Goal: Task Accomplishment & Management: Manage account settings

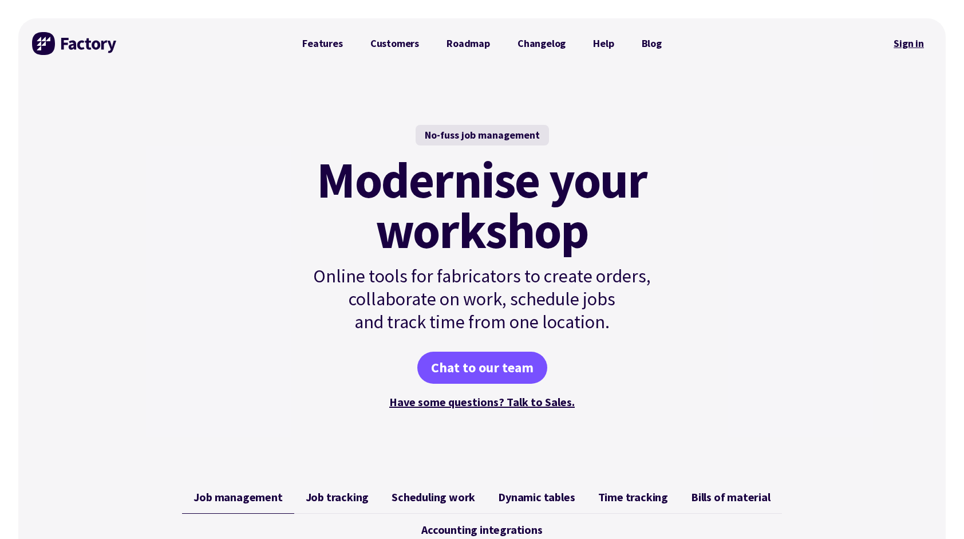
click at [911, 45] on link "Sign in" at bounding box center [909, 43] width 46 height 26
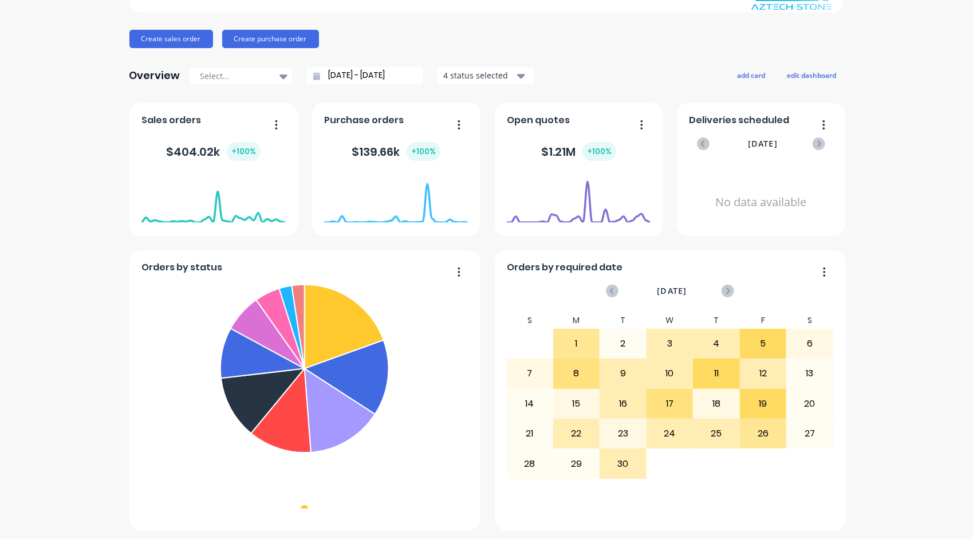
scroll to position [115, 0]
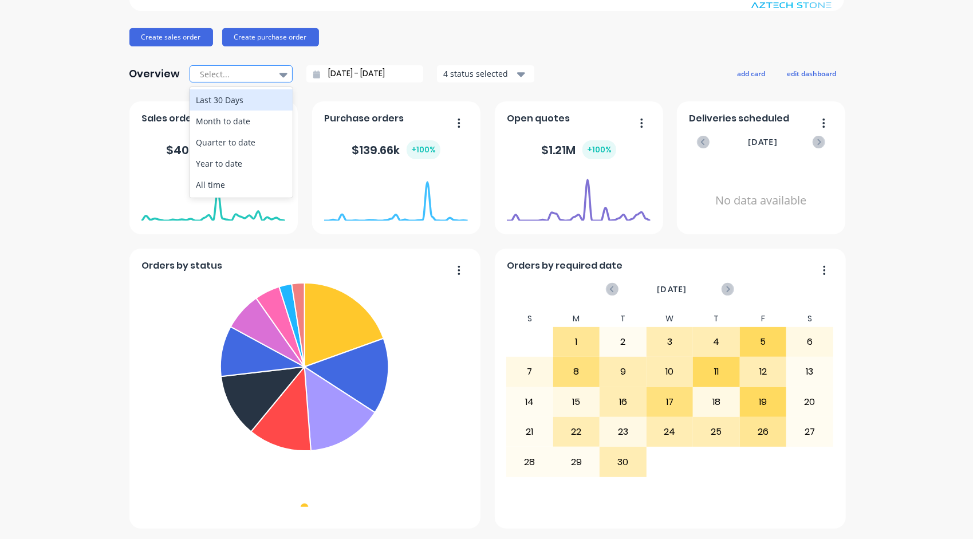
click at [279, 73] on icon at bounding box center [283, 75] width 8 height 5
click at [266, 118] on div "Month to date" at bounding box center [240, 120] width 103 height 21
type input "01/09/25 - 25/09/25"
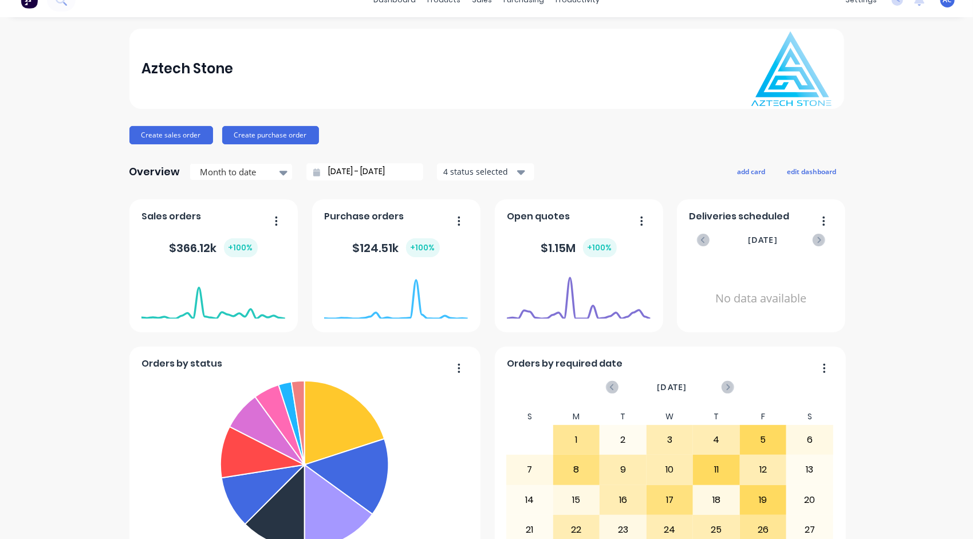
scroll to position [0, 0]
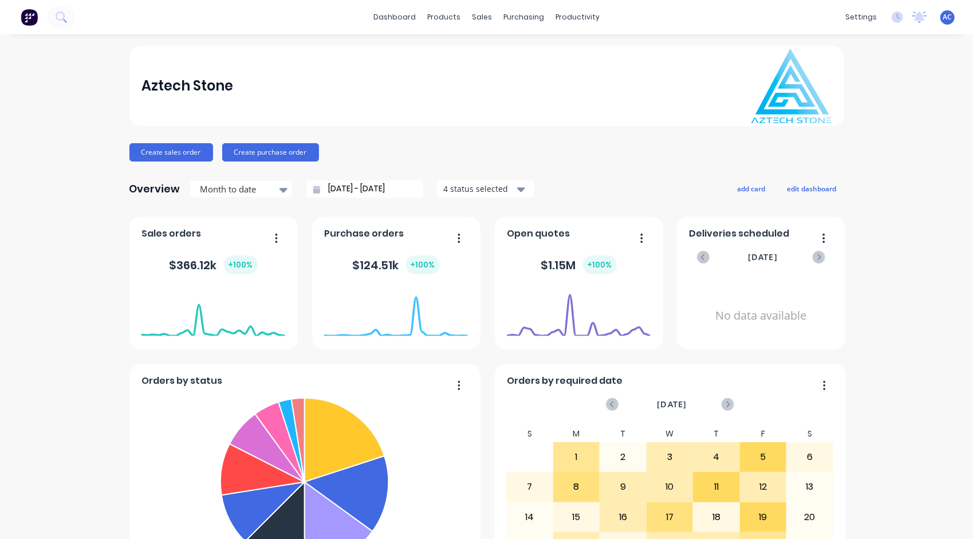
click at [943, 19] on span "AC" at bounding box center [947, 17] width 9 height 10
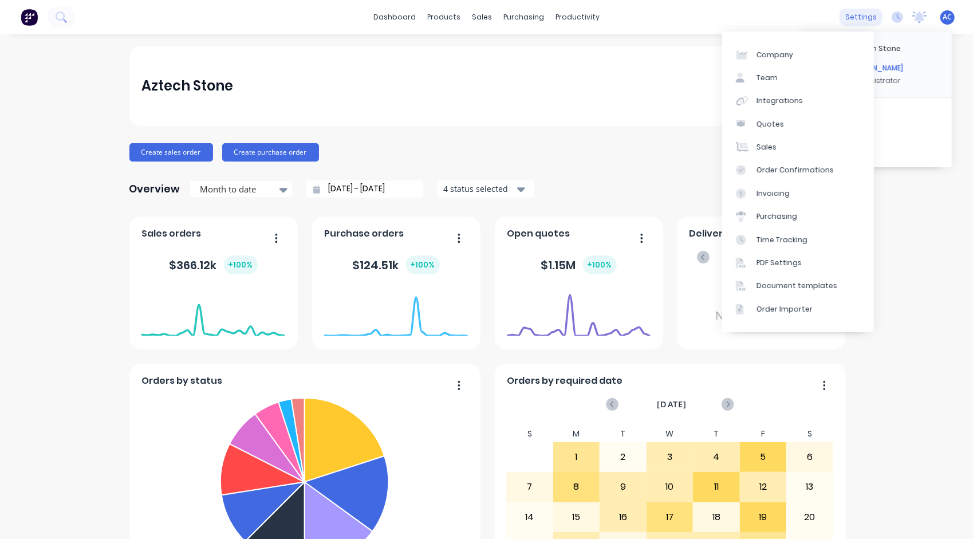
click at [855, 20] on div "settings" at bounding box center [860, 17] width 43 height 17
click at [775, 77] on div "Team" at bounding box center [766, 78] width 21 height 10
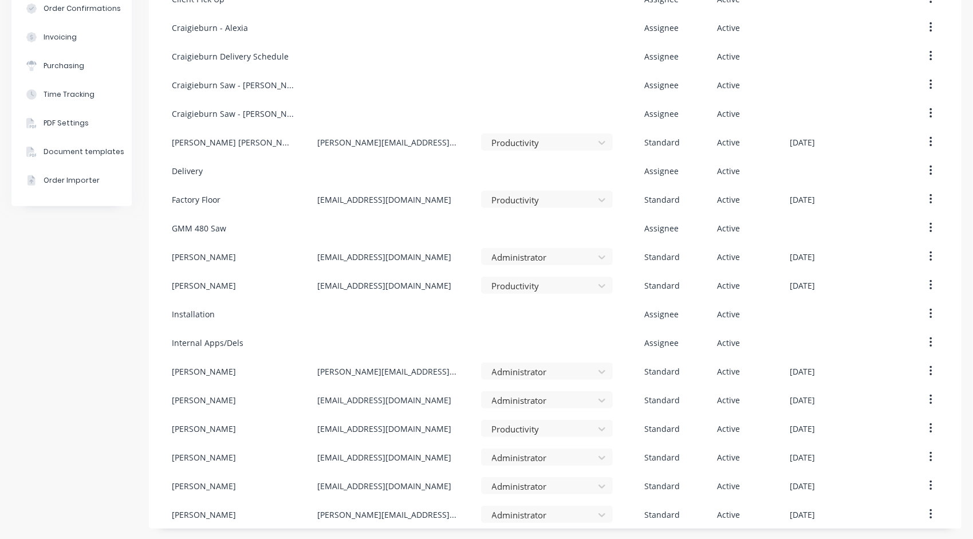
scroll to position [207, 0]
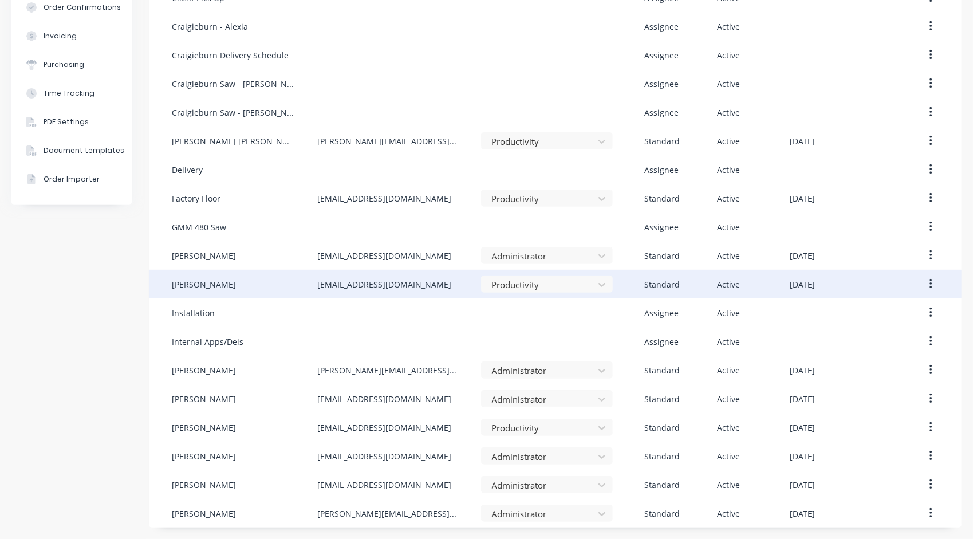
click at [919, 286] on button "button" at bounding box center [930, 284] width 27 height 21
click at [844, 322] on button "Edit" at bounding box center [889, 314] width 109 height 23
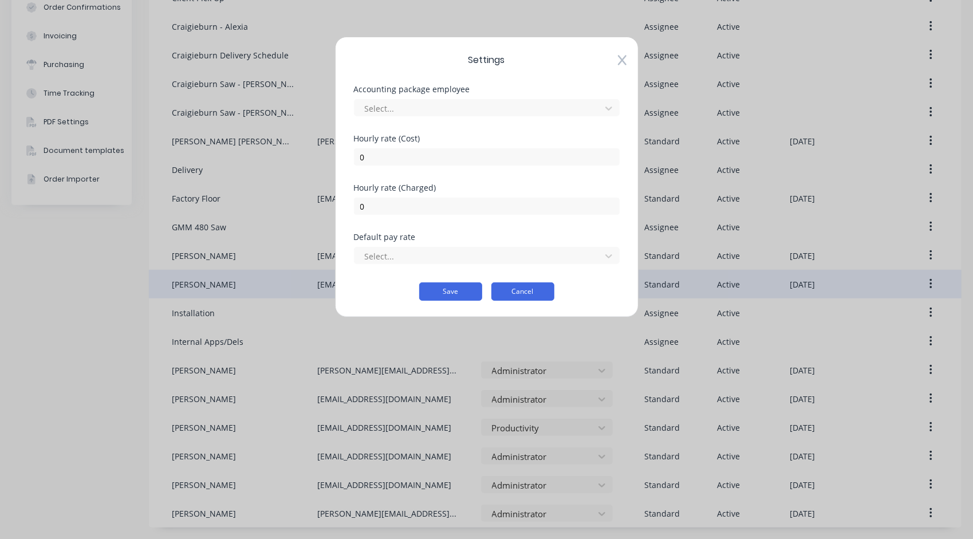
click at [536, 291] on button "Cancel" at bounding box center [522, 291] width 63 height 18
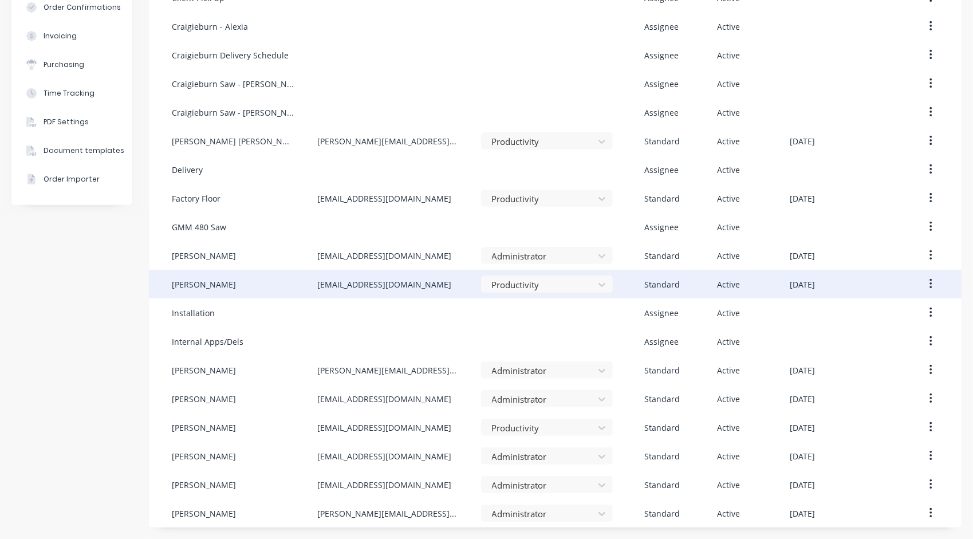
click at [924, 285] on button "button" at bounding box center [930, 284] width 27 height 21
click at [211, 287] on div "Hamza Hassan" at bounding box center [204, 284] width 64 height 12
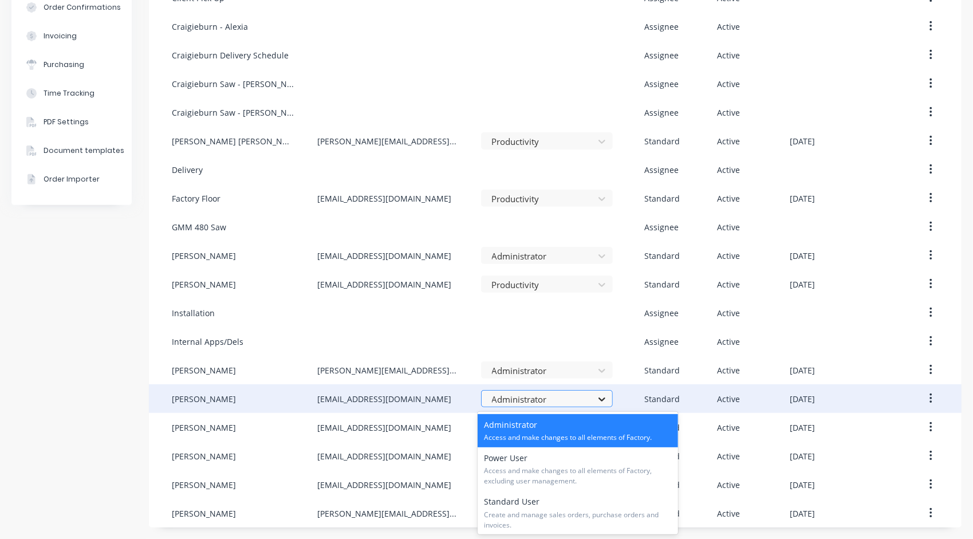
click at [602, 400] on icon at bounding box center [601, 398] width 11 height 11
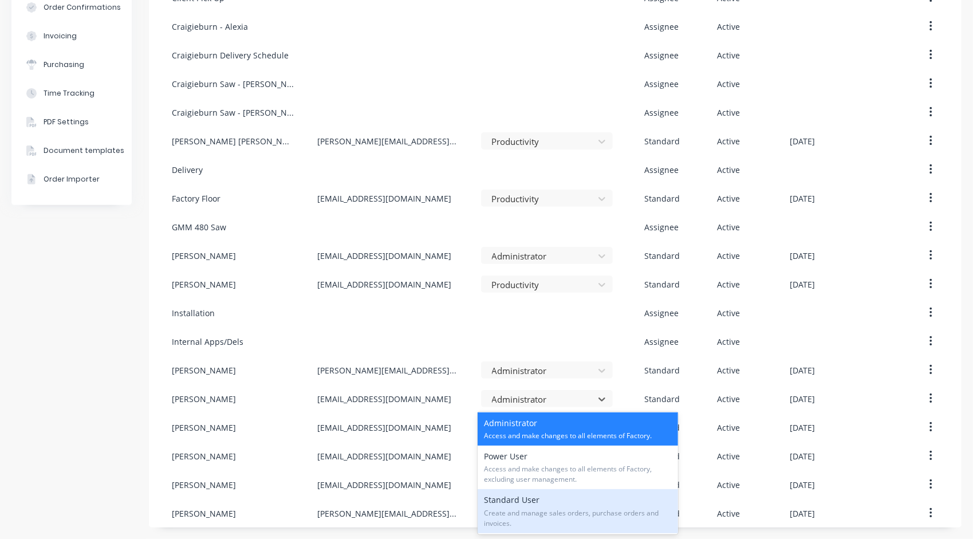
scroll to position [0, 0]
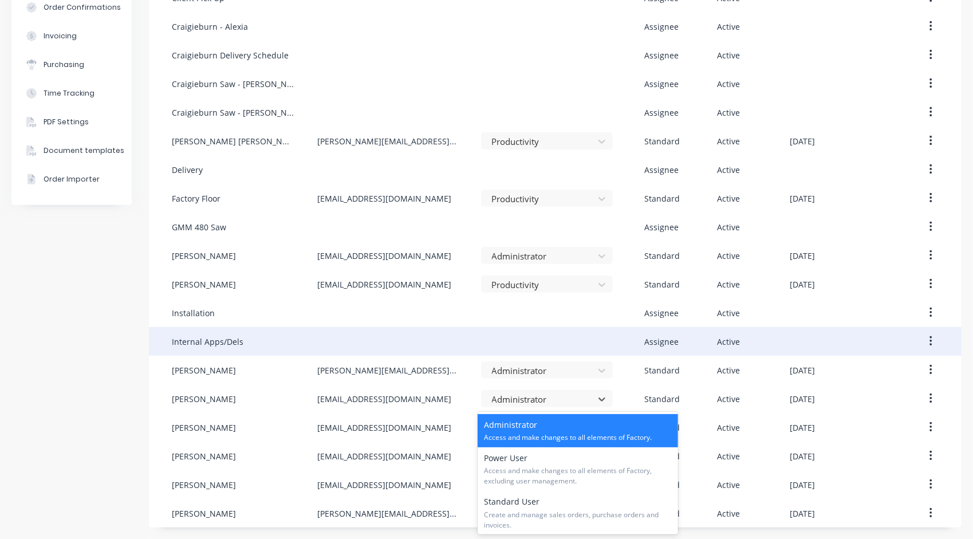
click at [542, 330] on div at bounding box center [563, 341] width 164 height 29
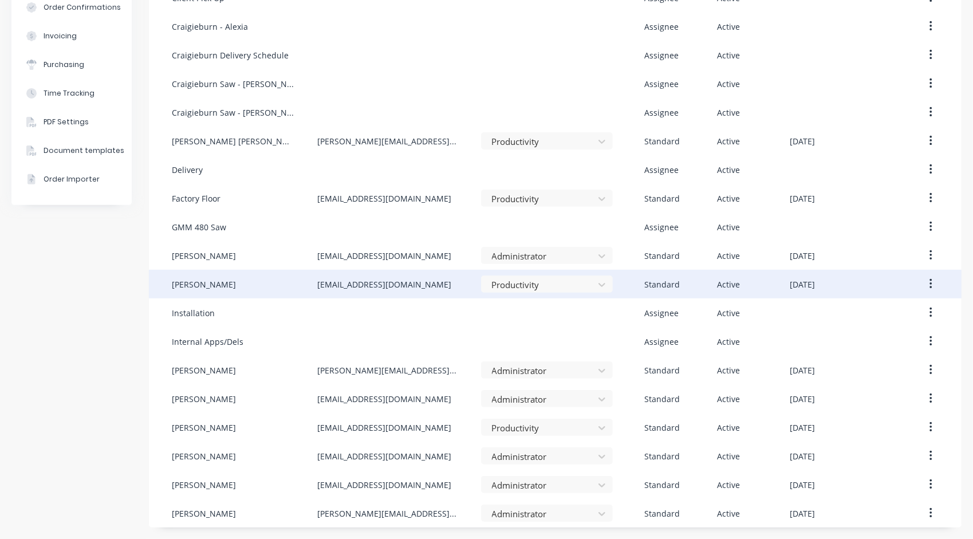
click at [926, 282] on button "button" at bounding box center [930, 284] width 27 height 21
click at [880, 333] on div "Disable" at bounding box center [889, 337] width 88 height 17
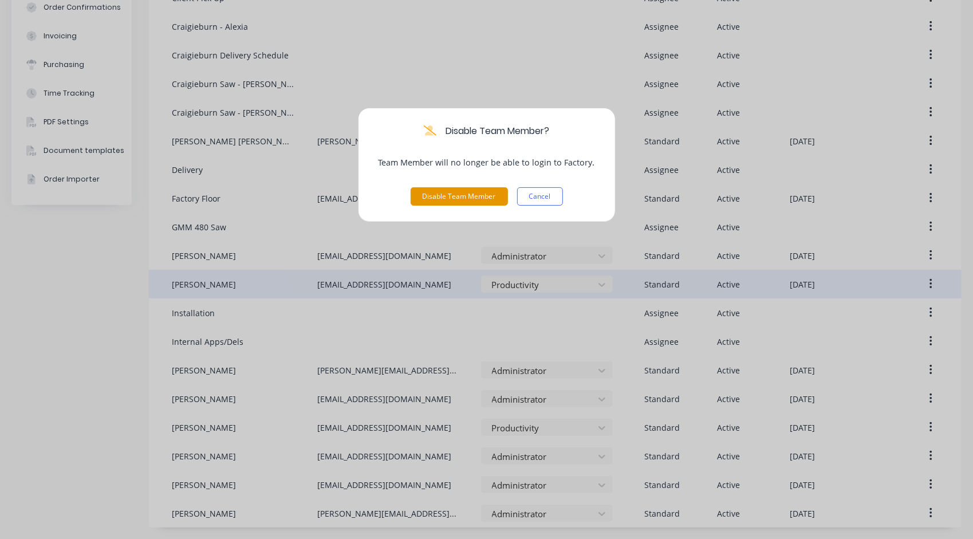
click at [481, 195] on button "Disable Team Member" at bounding box center [458, 196] width 97 height 18
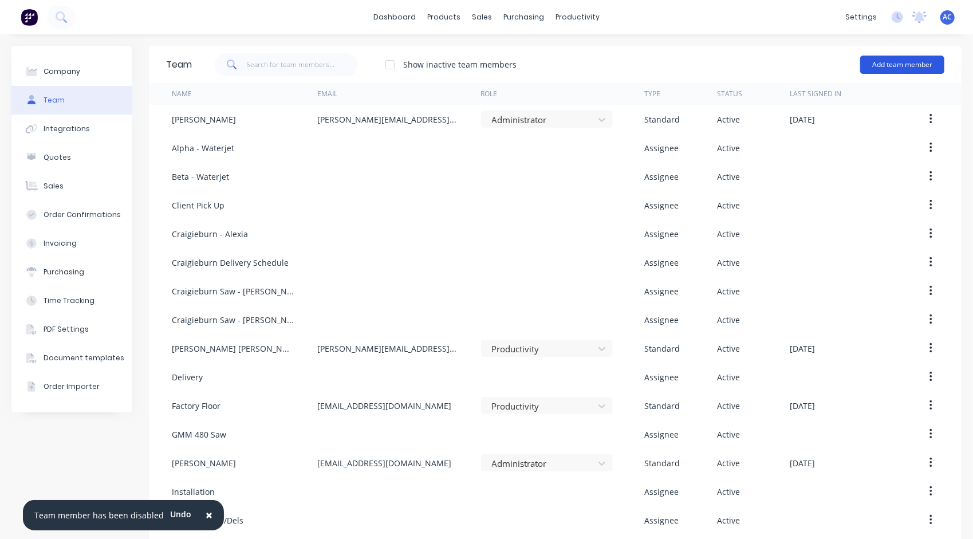
click at [868, 68] on button "Add team member" at bounding box center [902, 65] width 84 height 18
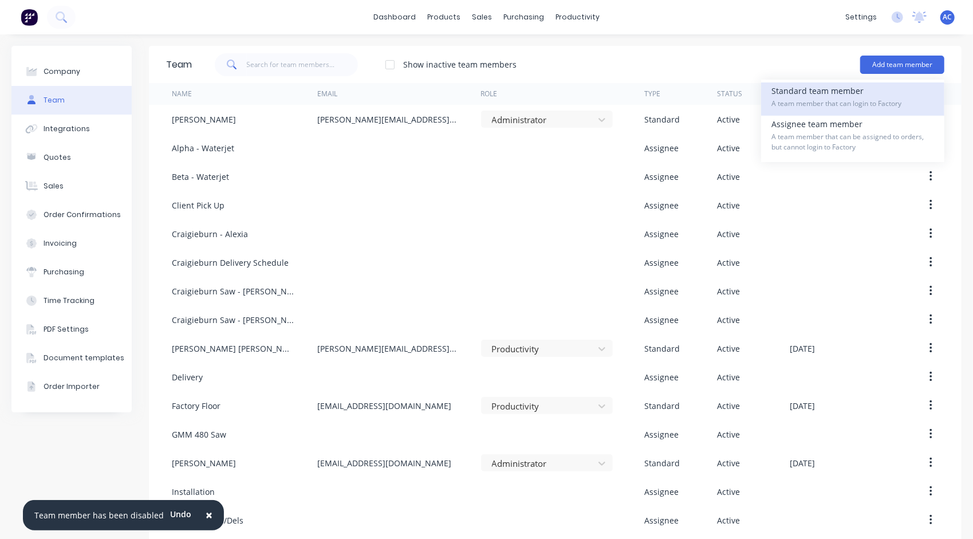
click at [833, 98] on span "A team member that can login to Factory" at bounding box center [852, 103] width 163 height 10
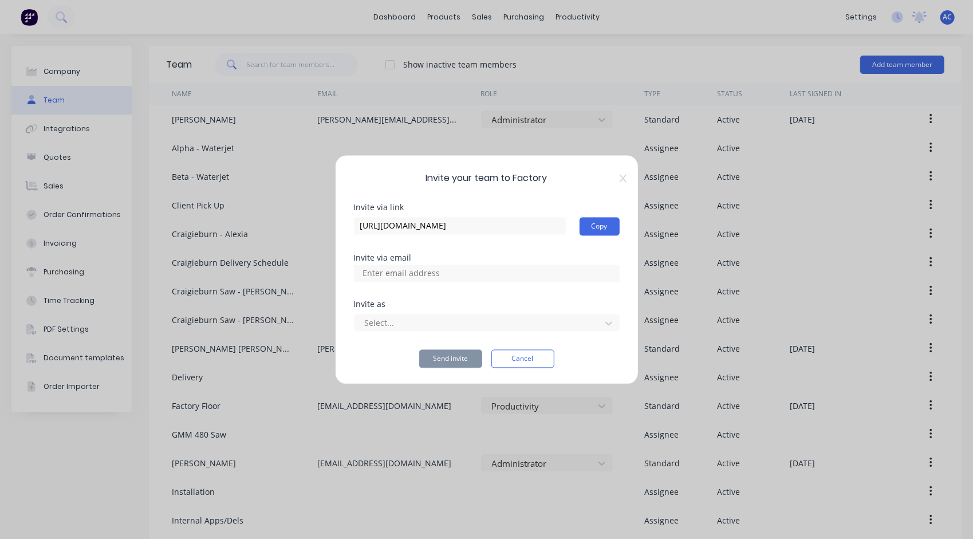
click at [451, 272] on input at bounding box center [413, 272] width 114 height 17
type input "programming@aztechstone.com.au"
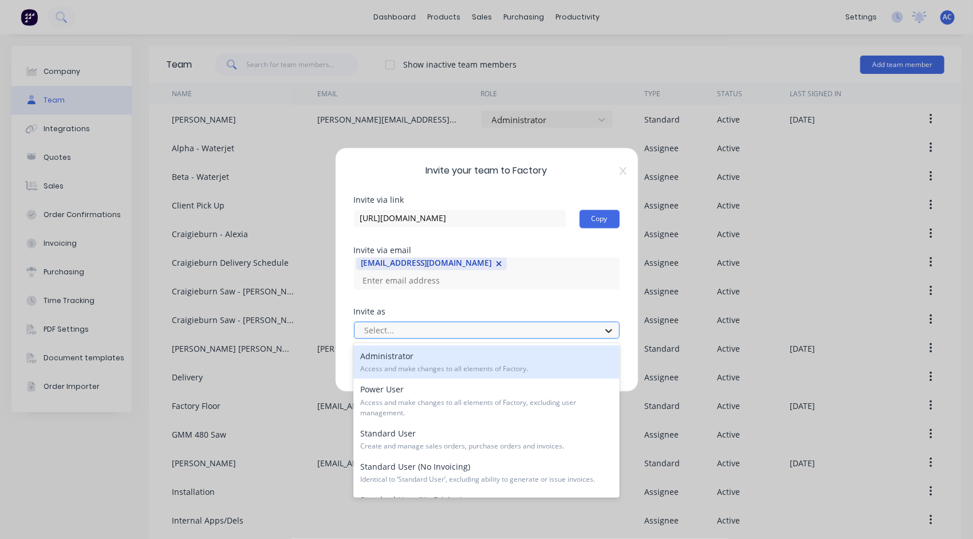
click at [609, 329] on icon at bounding box center [608, 330] width 11 height 11
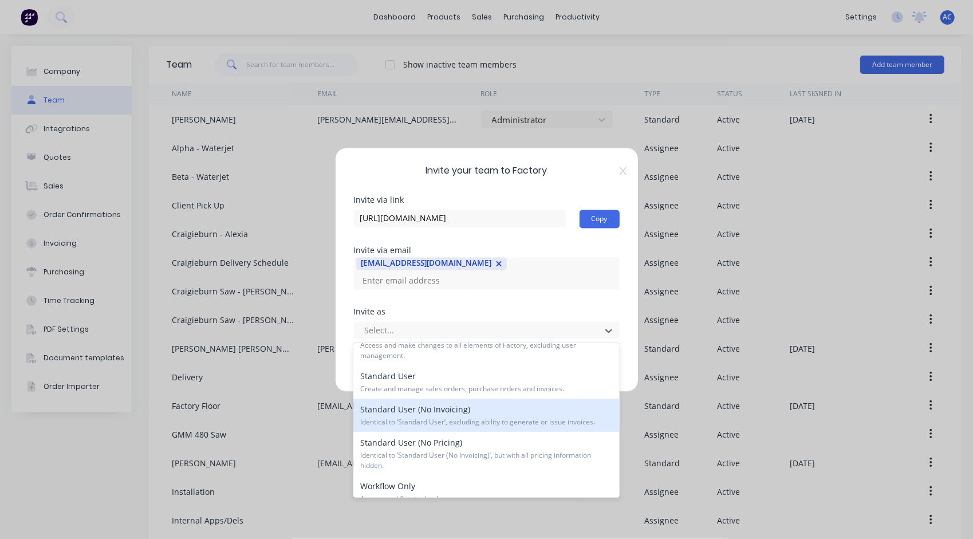
scroll to position [56, 0]
click at [551, 421] on span "Identical to ‘Standard User’, excluding ability to generate or issue invoices." at bounding box center [486, 423] width 252 height 10
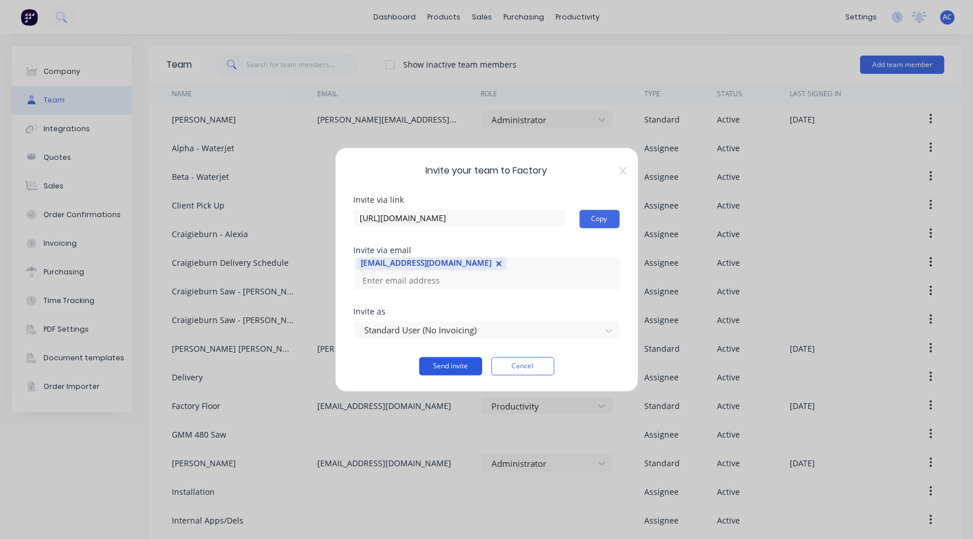
click at [458, 368] on button "Send invite" at bounding box center [450, 366] width 63 height 18
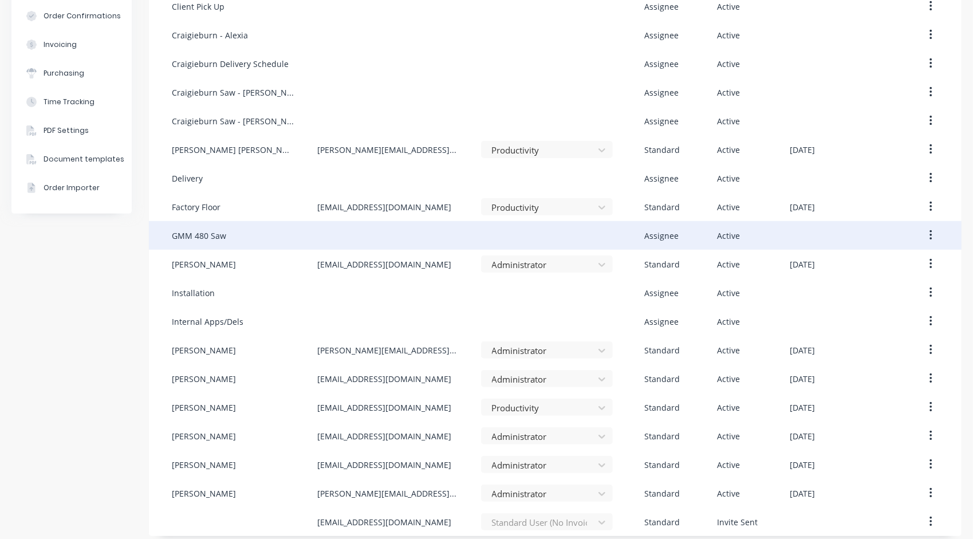
scroll to position [207, 0]
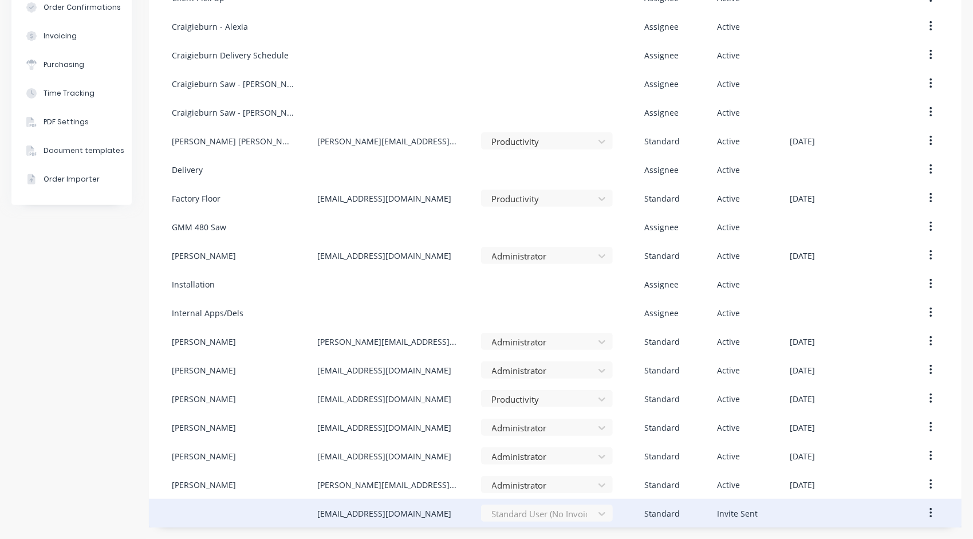
click at [925, 515] on button "button" at bounding box center [930, 513] width 27 height 21
click at [929, 514] on icon "button" at bounding box center [930, 513] width 3 height 13
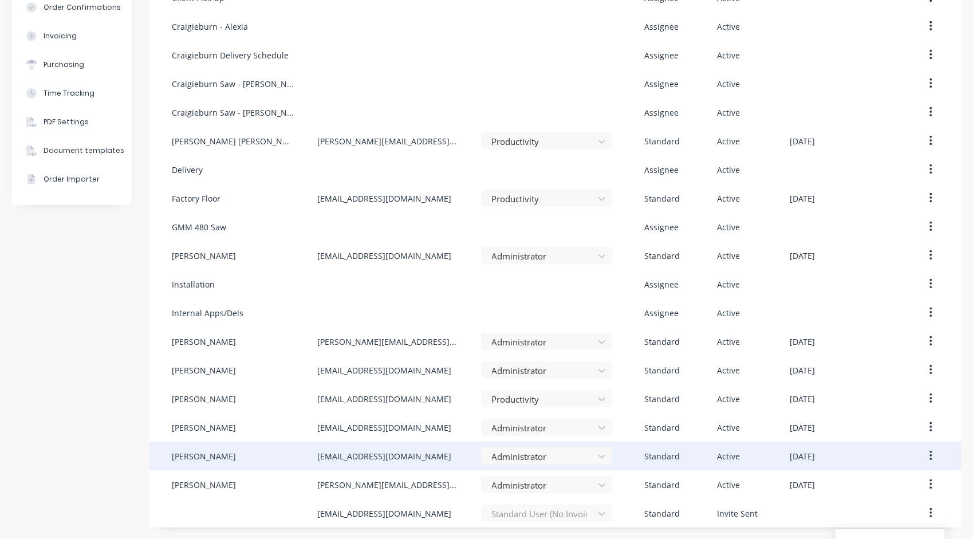
click at [229, 468] on div "Aaron Chambers aaron+aztechstone@aztechcuttingsolutions.com.au Administrator St…" at bounding box center [555, 213] width 812 height 630
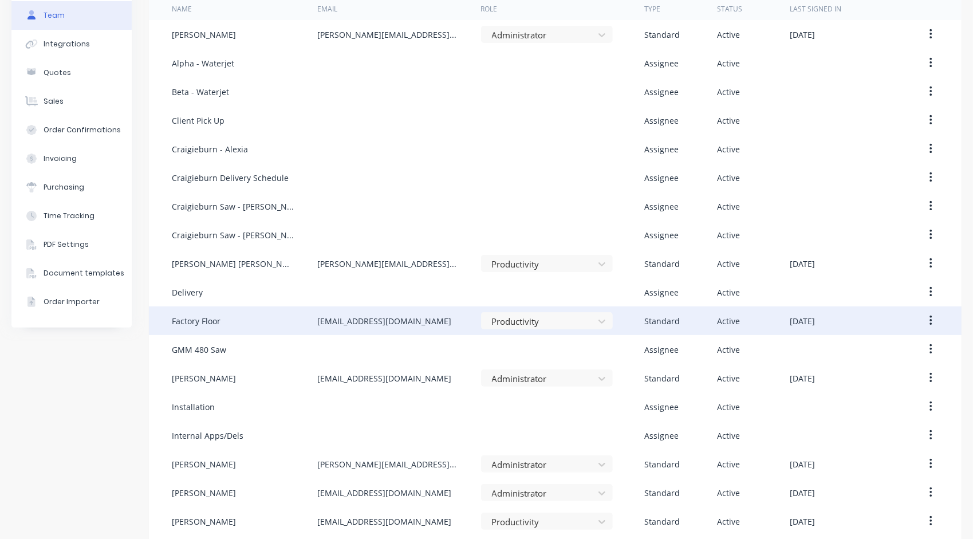
scroll to position [0, 0]
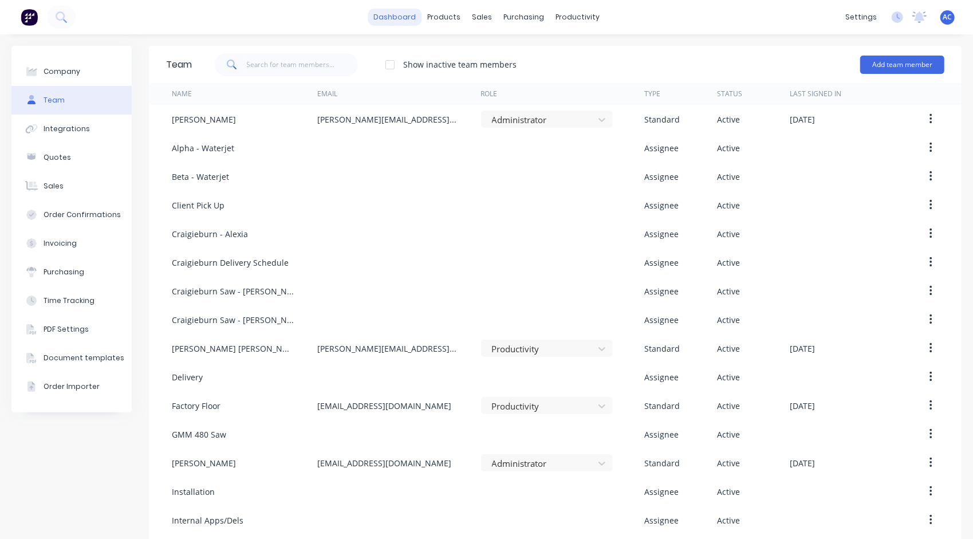
click at [387, 22] on link "dashboard" at bounding box center [395, 17] width 54 height 17
